Goal: Transaction & Acquisition: Subscribe to service/newsletter

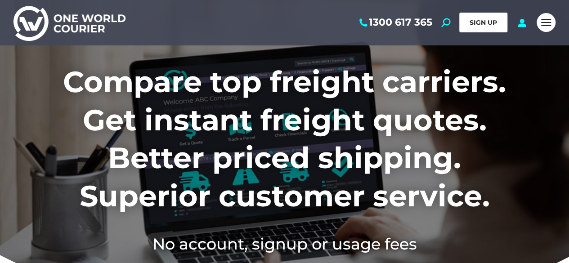
click at [485, 17] on link "SIGN UP" at bounding box center [483, 23] width 48 height 20
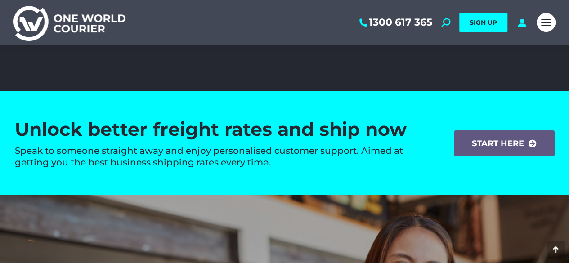
scroll to position [1304, 0]
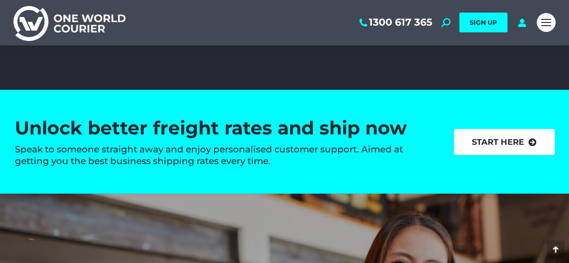
click at [494, 142] on link "start here" at bounding box center [504, 142] width 101 height 26
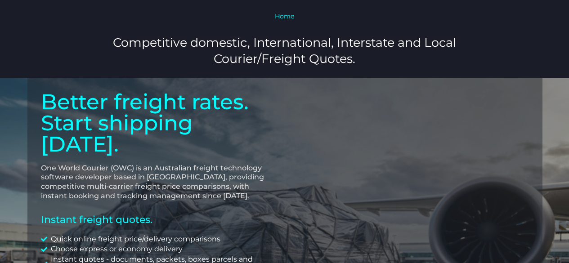
click at [287, 15] on link "Home" at bounding box center [284, 16] width 19 height 8
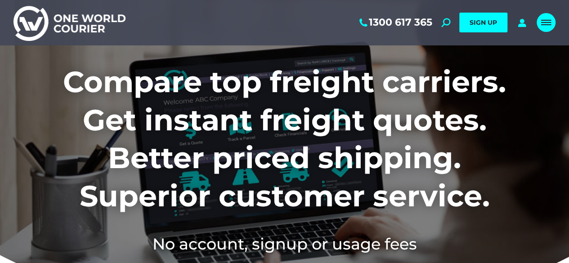
click at [543, 25] on span "Mobile menu icon" at bounding box center [546, 24] width 10 height 1
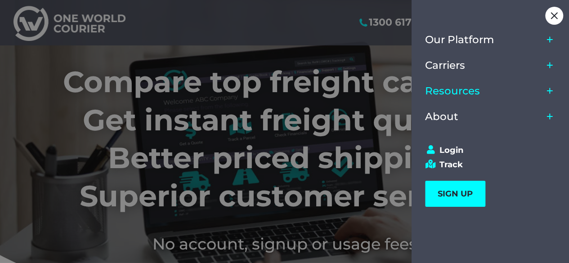
click at [460, 90] on span "Resources" at bounding box center [452, 91] width 55 height 12
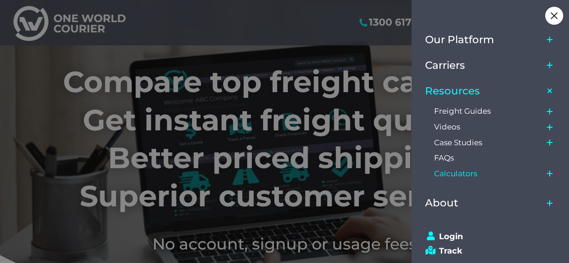
click at [458, 177] on span "Calculators" at bounding box center [455, 173] width 43 height 9
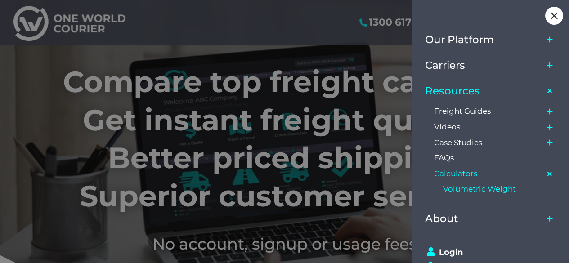
click at [467, 192] on span "Volumetric Weight" at bounding box center [479, 188] width 73 height 9
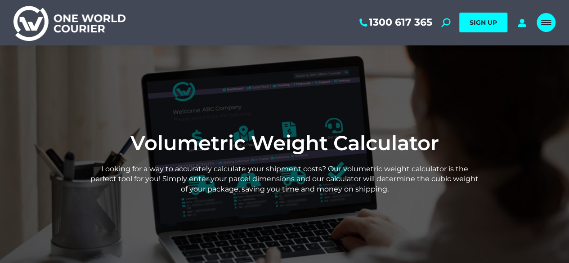
click at [548, 24] on div "Mobile menu icon" at bounding box center [546, 22] width 10 height 7
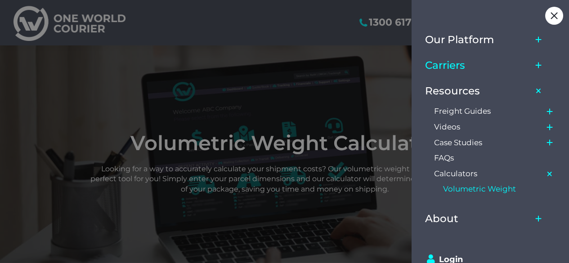
click at [456, 70] on span "Carriers" at bounding box center [445, 65] width 40 height 12
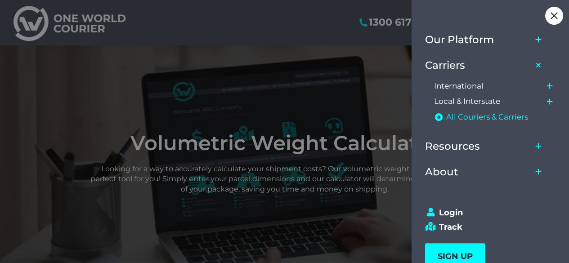
click at [469, 116] on span "All Couriers & Carriers" at bounding box center [487, 116] width 82 height 9
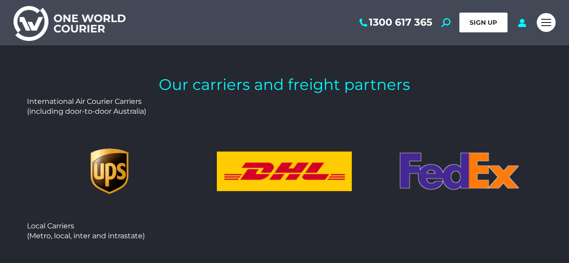
click at [476, 22] on span "SIGN UP" at bounding box center [482, 22] width 27 height 8
click at [474, 22] on span "SIGN UP" at bounding box center [482, 22] width 27 height 8
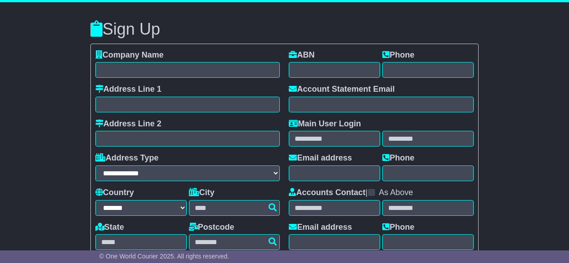
select select "**"
